Goal: Information Seeking & Learning: Find specific fact

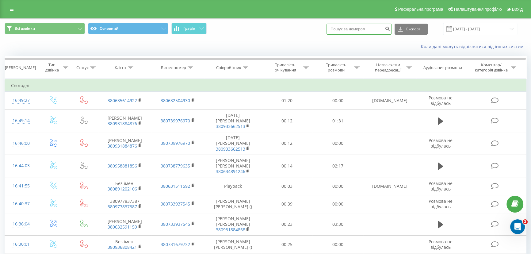
click at [362, 29] on input at bounding box center [358, 29] width 65 height 11
type input "0632504953"
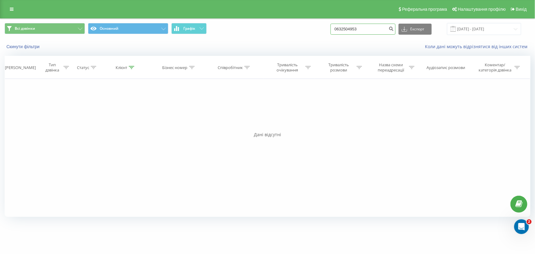
click at [343, 29] on input "0632504953" at bounding box center [362, 29] width 65 height 11
type input "+380632504953"
click at [373, 28] on input "+380632504953" at bounding box center [362, 29] width 65 height 11
drag, startPoint x: 367, startPoint y: 26, endPoint x: 317, endPoint y: 26, distance: 49.7
click at [317, 26] on div "Всі дзвінки Основний Графік +380632504953 Експорт .csv .xls .xlsx 21.05.2025 - …" at bounding box center [268, 29] width 526 height 12
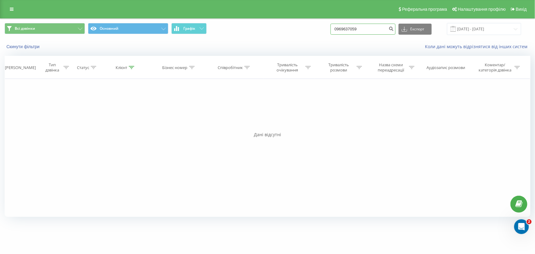
type input "0969637059"
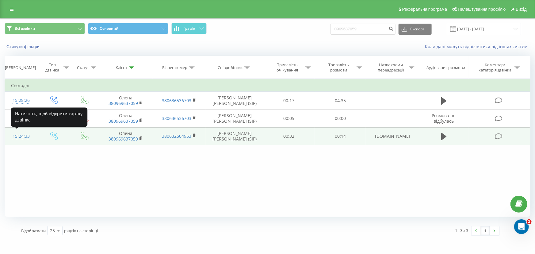
click at [25, 136] on div "15:24:33" at bounding box center [21, 136] width 21 height 12
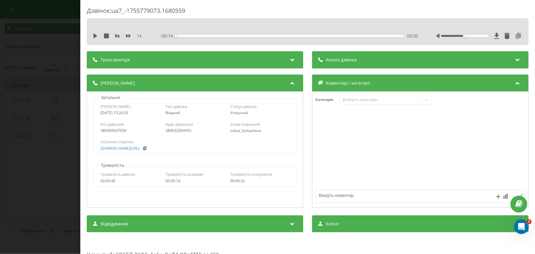
click at [515, 37] on icon at bounding box center [518, 36] width 7 height 6
click at [56, 144] on div "Дзвінок : ua7_-1755779073.1680559 1 x - 00:14 00:00 00:00 Транскрипція Для AI-а…" at bounding box center [267, 127] width 535 height 254
